Goal: Transaction & Acquisition: Purchase product/service

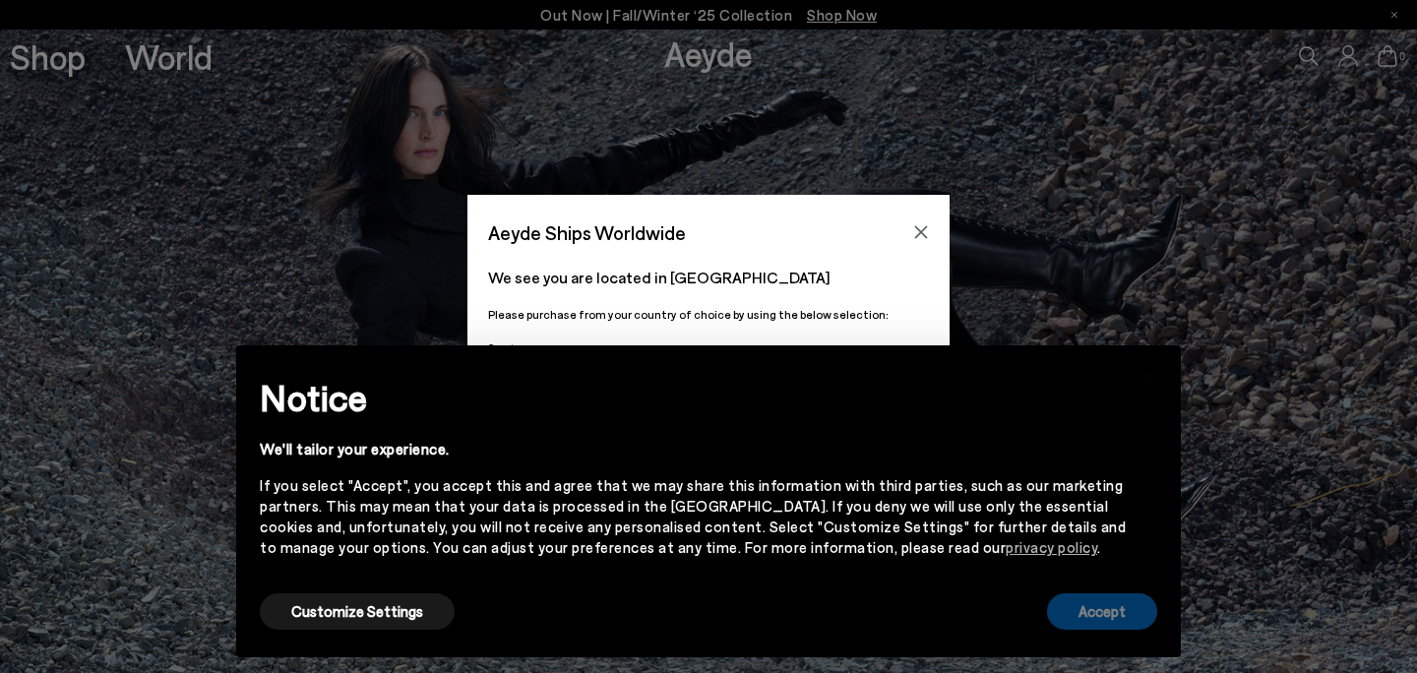
click at [1143, 624] on button "Accept" at bounding box center [1102, 611] width 110 height 36
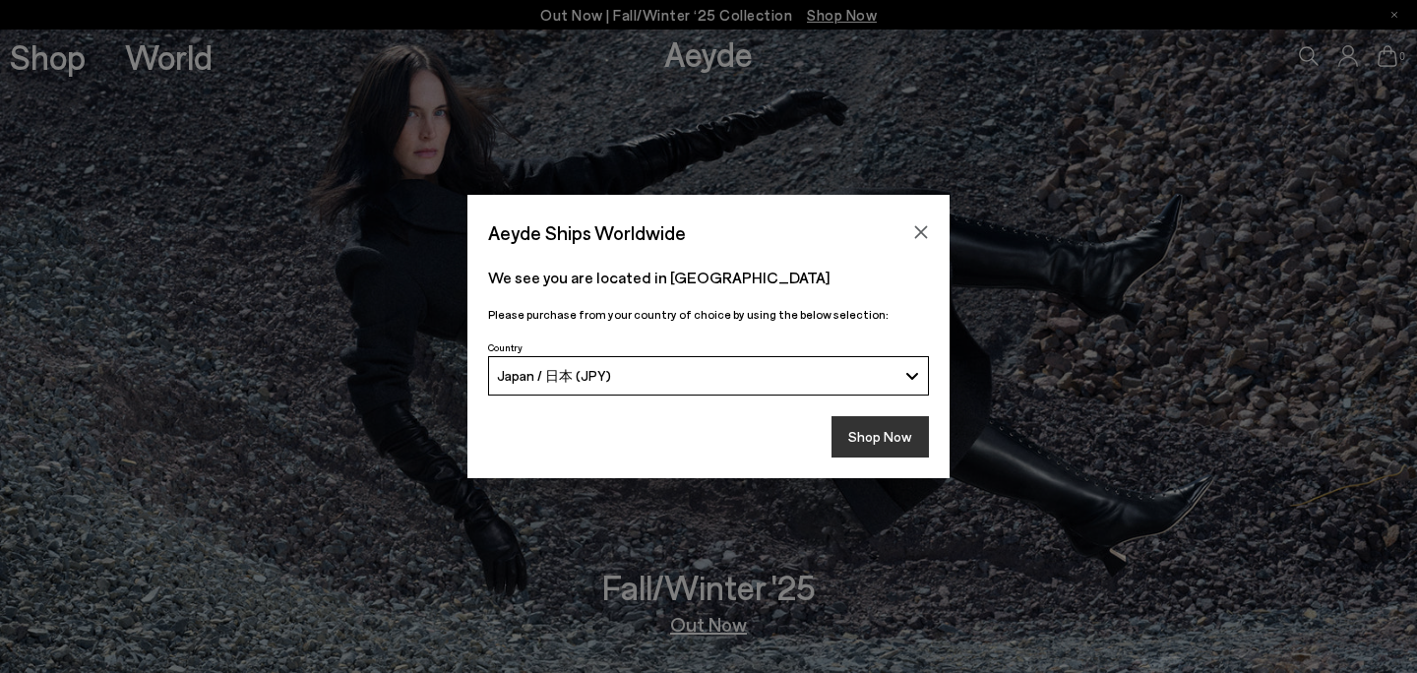
click at [878, 443] on button "Shop Now" at bounding box center [880, 436] width 97 height 41
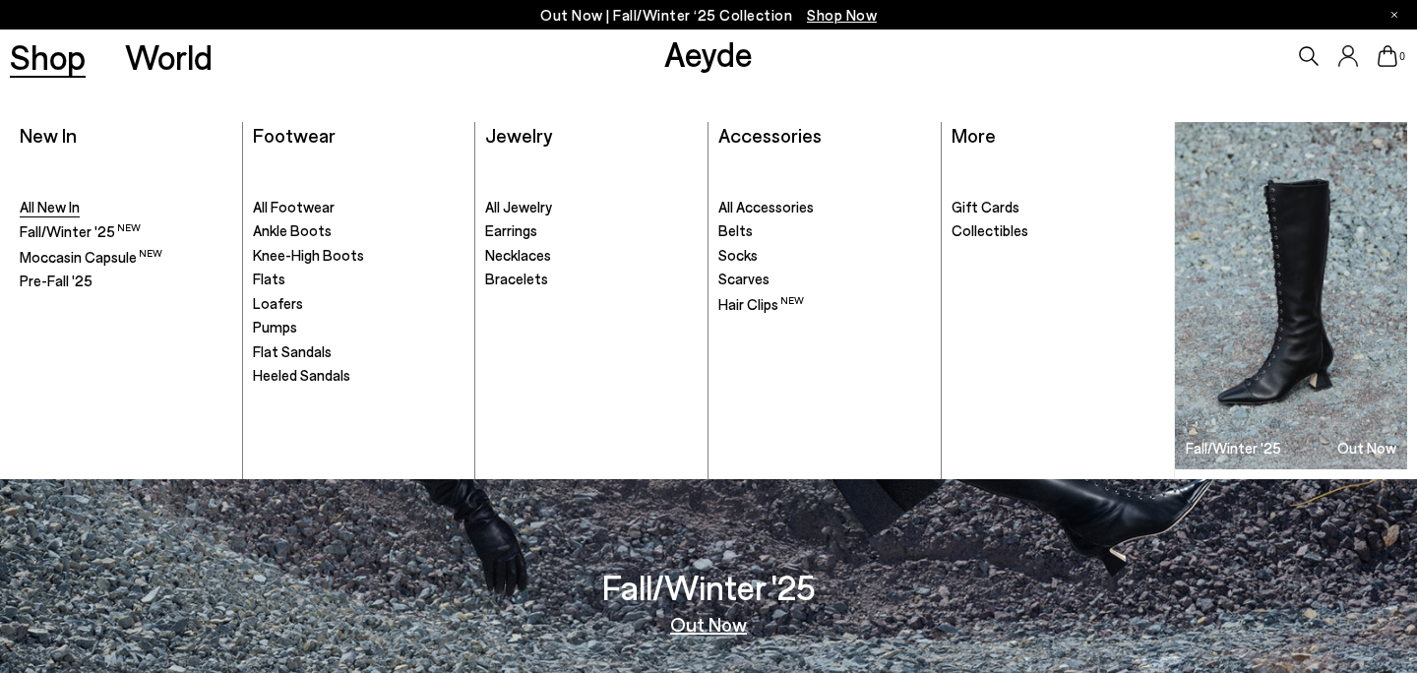
click at [63, 207] on span "All New In" at bounding box center [50, 207] width 60 height 18
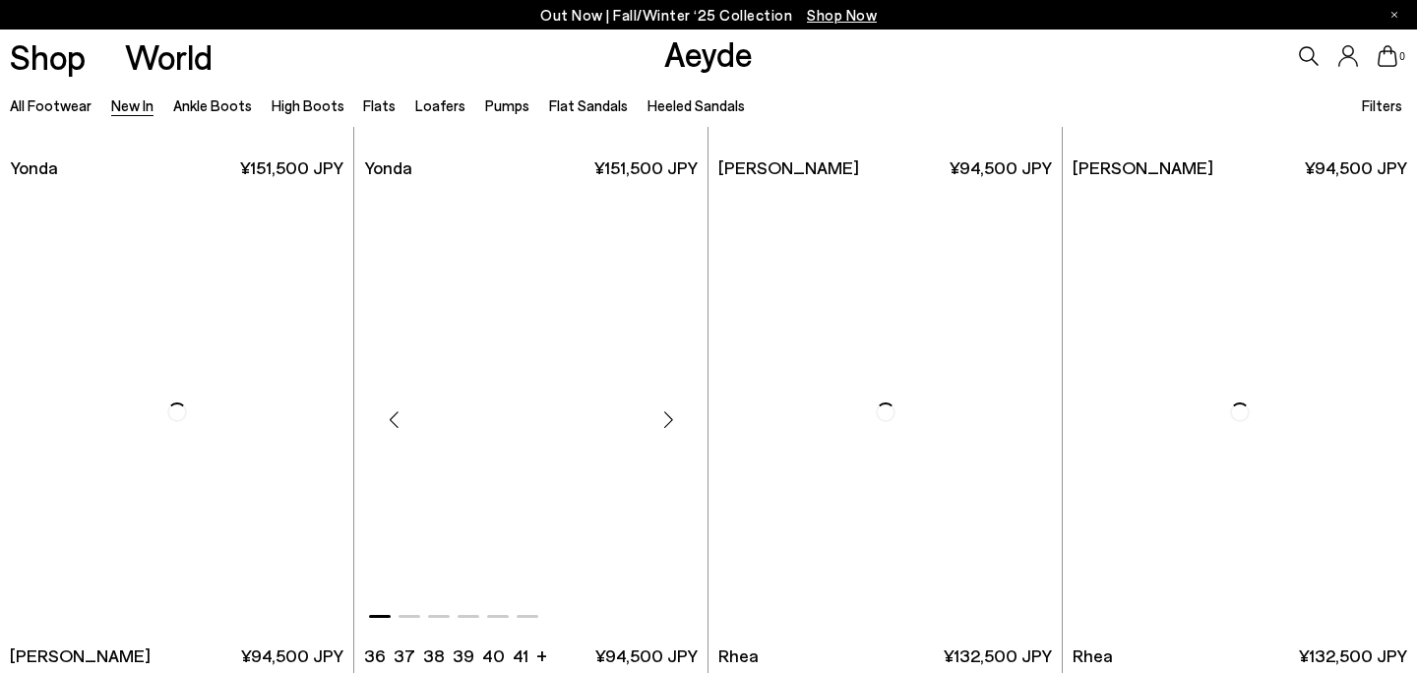
scroll to position [3914, 0]
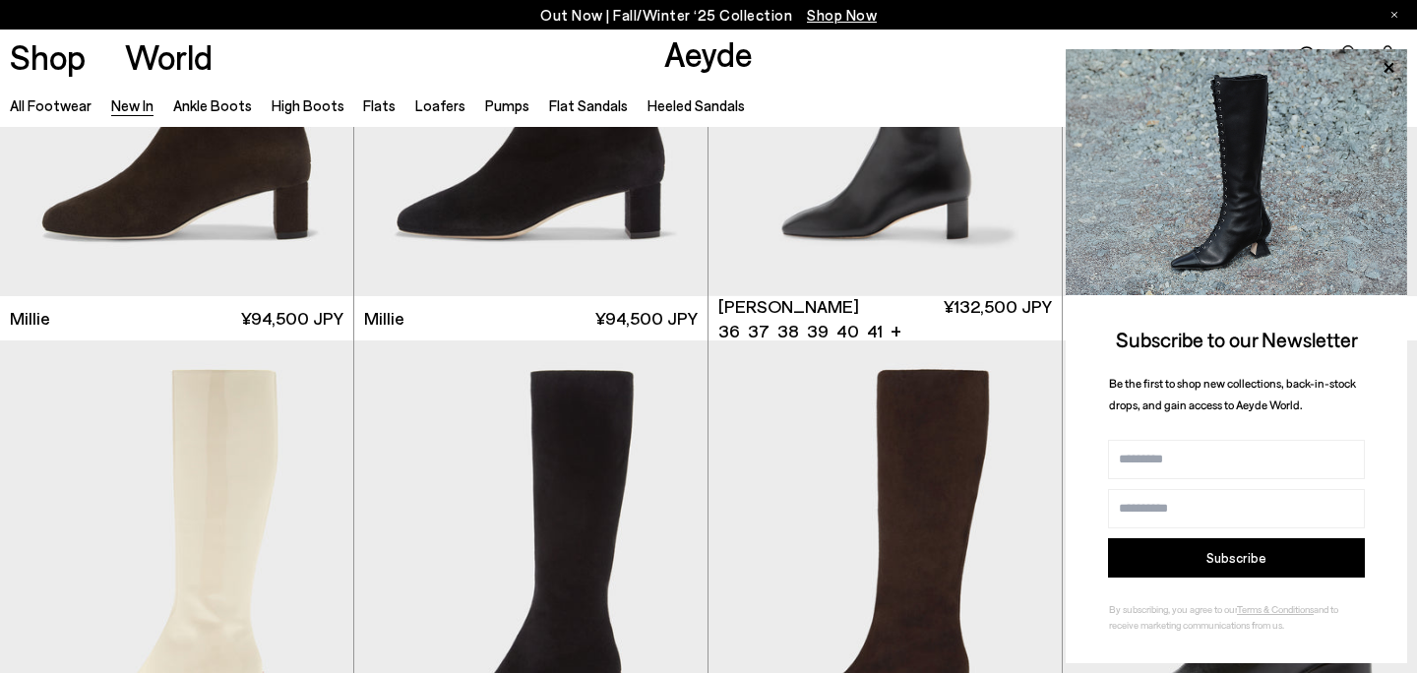
scroll to position [5348, 0]
